Goal: Check status: Check status

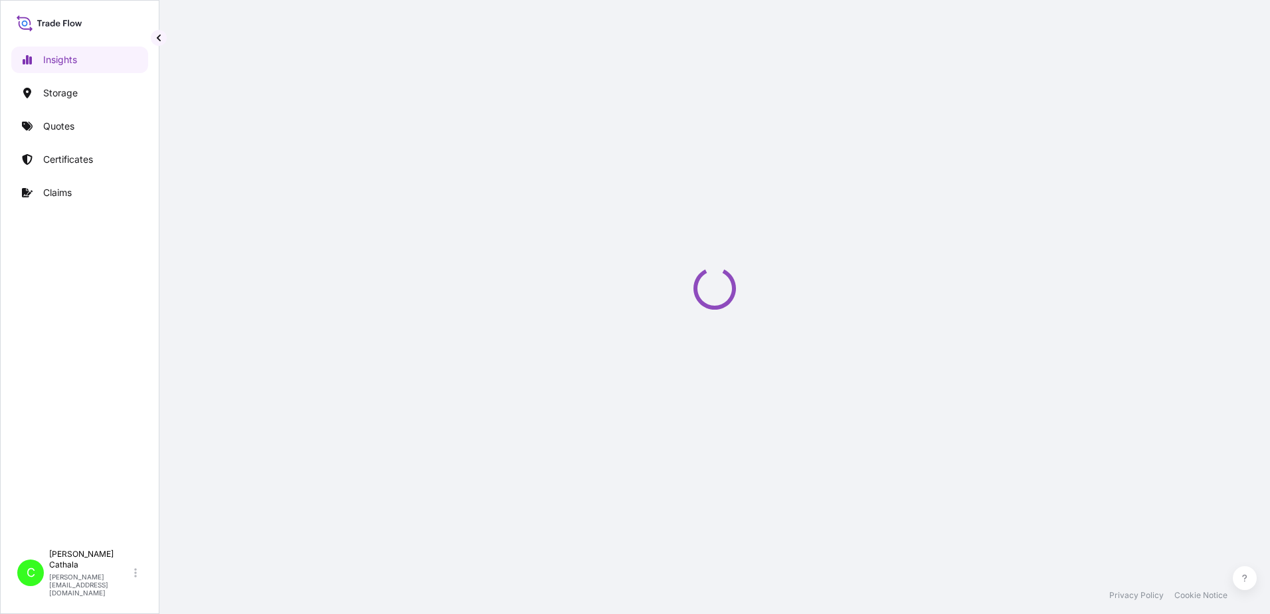
select select "2025"
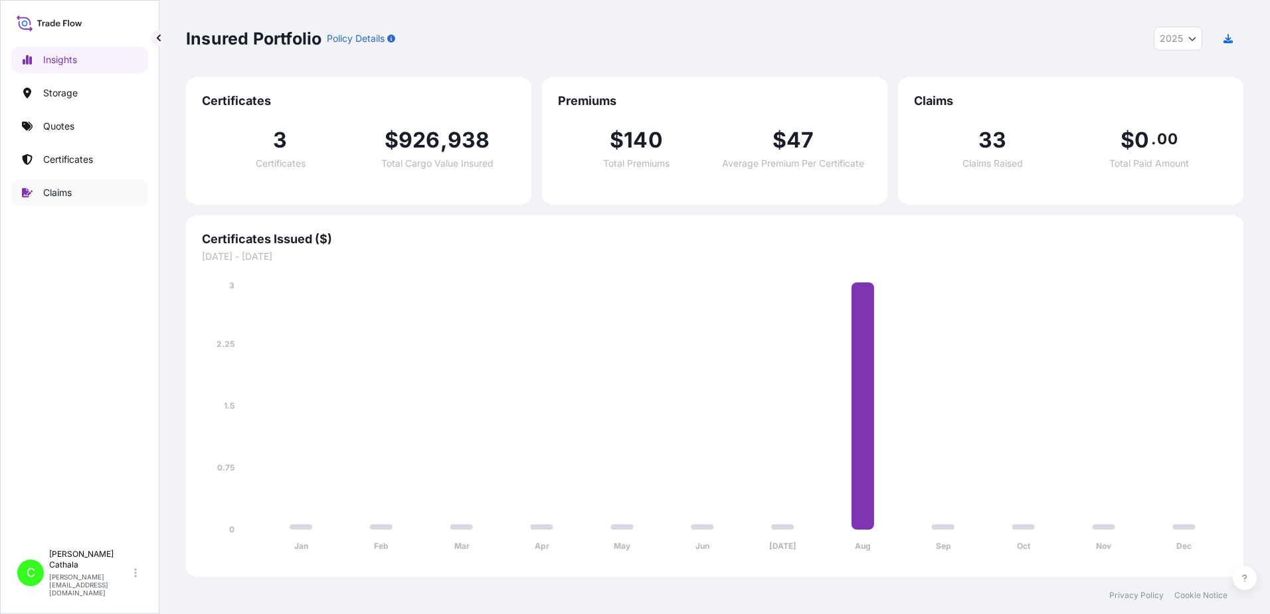
click at [50, 194] on p "Claims" at bounding box center [57, 192] width 29 height 13
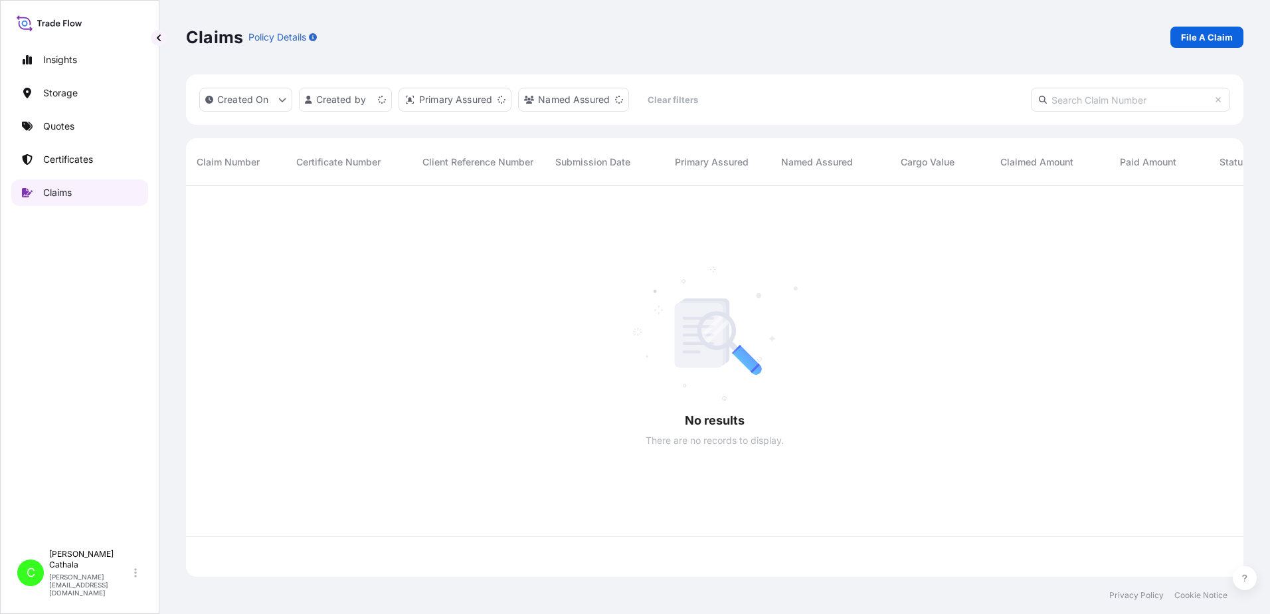
scroll to position [388, 1047]
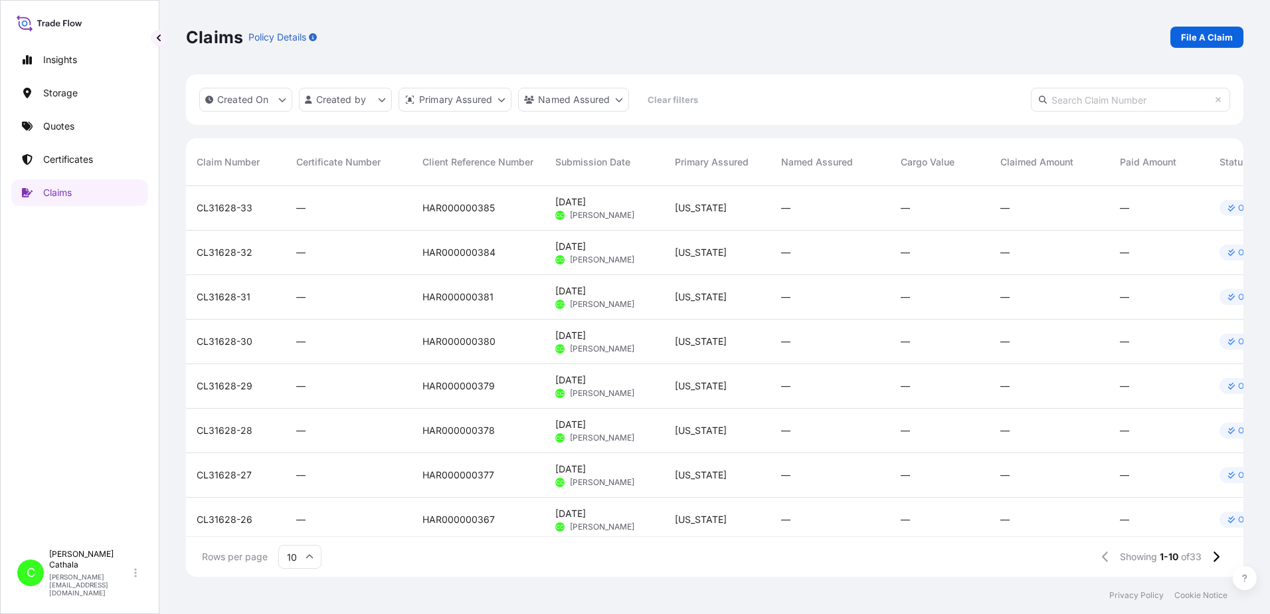
click at [237, 210] on span "CL31628-33" at bounding box center [225, 207] width 56 height 13
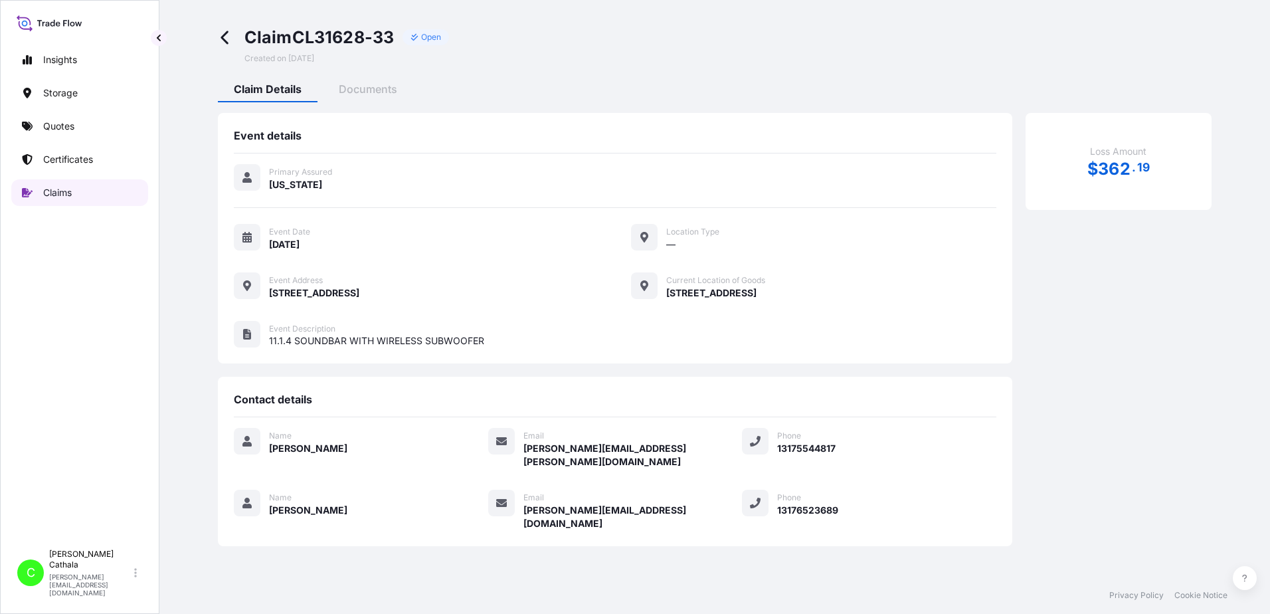
click at [64, 194] on p "Claims" at bounding box center [57, 192] width 29 height 13
